Goal: Information Seeking & Learning: Learn about a topic

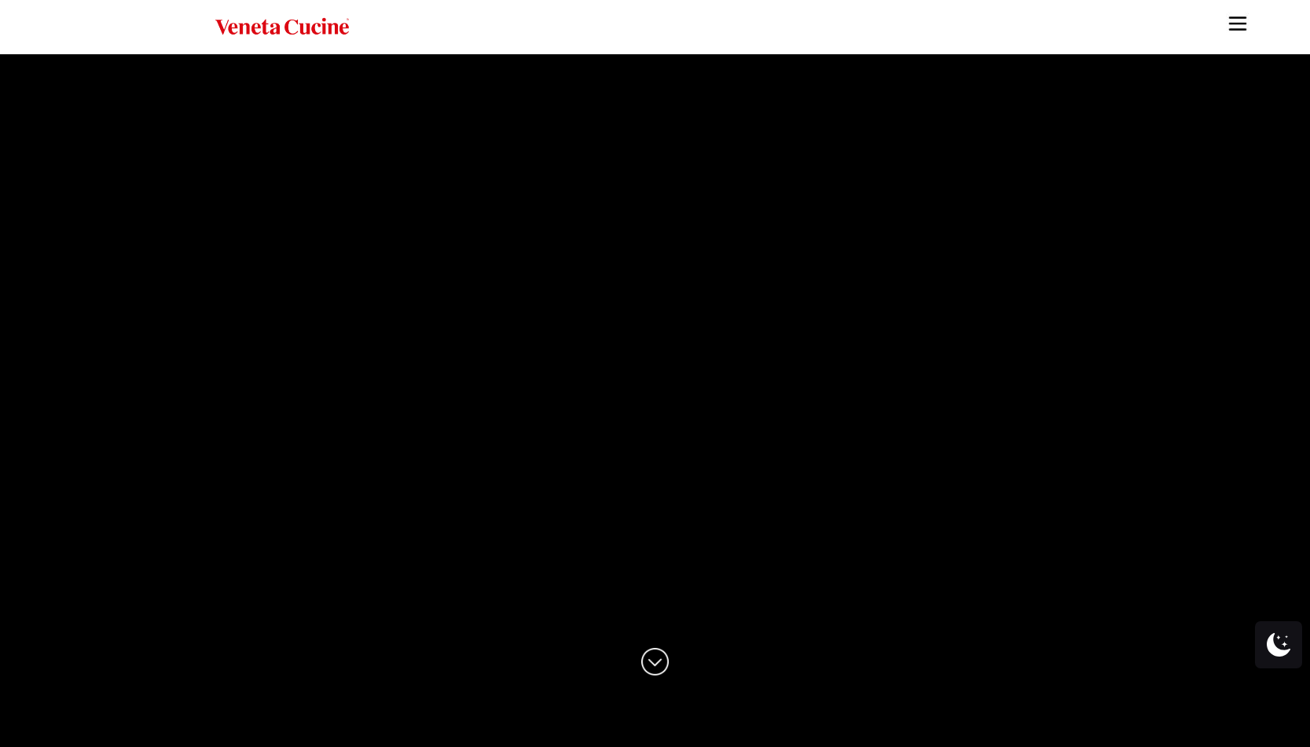
click at [1242, 24] on img "Site" at bounding box center [1238, 24] width 24 height 24
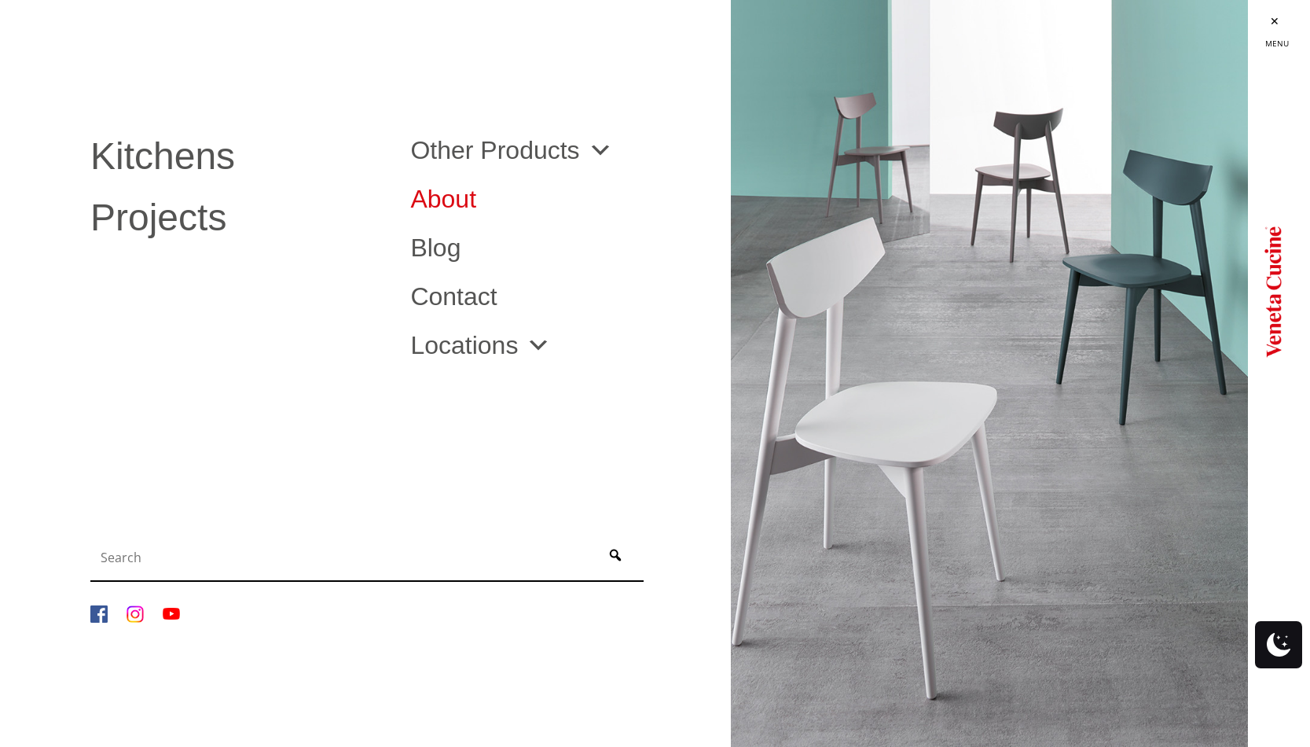
click at [442, 199] on link "About" at bounding box center [558, 198] width 296 height 25
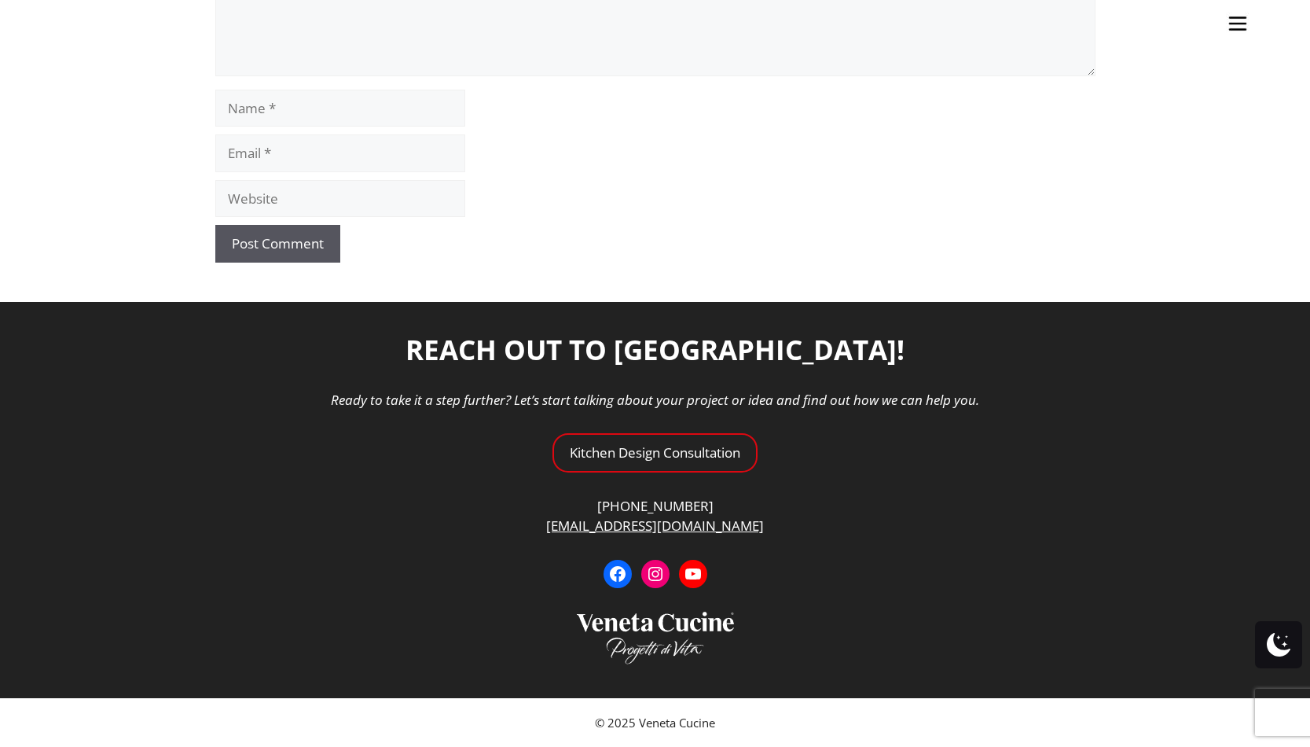
scroll to position [2733, 0]
click at [656, 584] on icon at bounding box center [655, 574] width 20 height 20
